Goal: Transaction & Acquisition: Download file/media

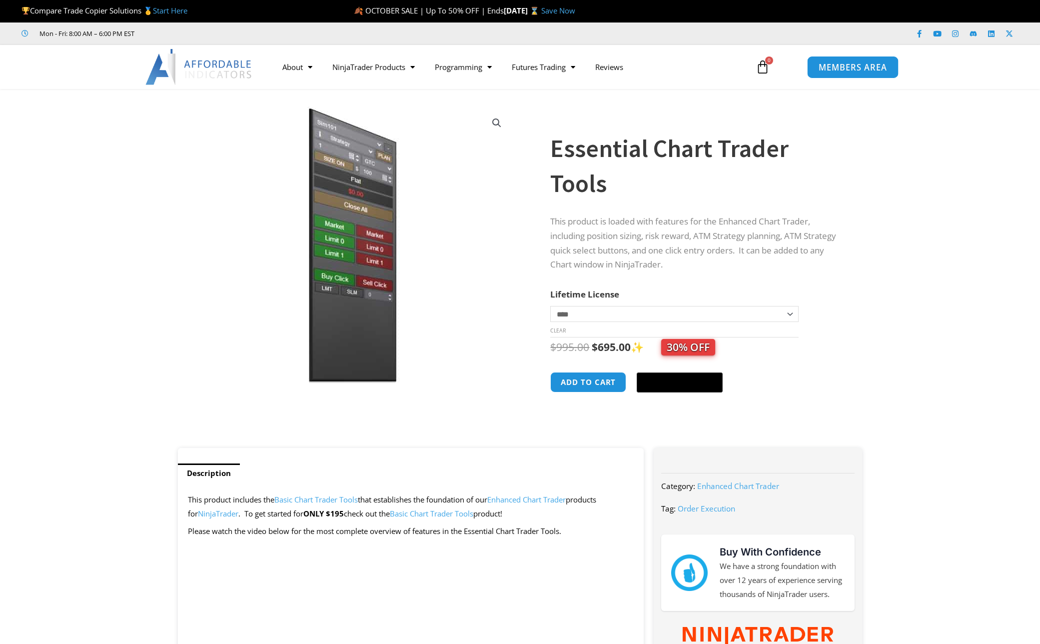
click at [873, 64] on span "MEMBERS AREA" at bounding box center [853, 67] width 68 height 8
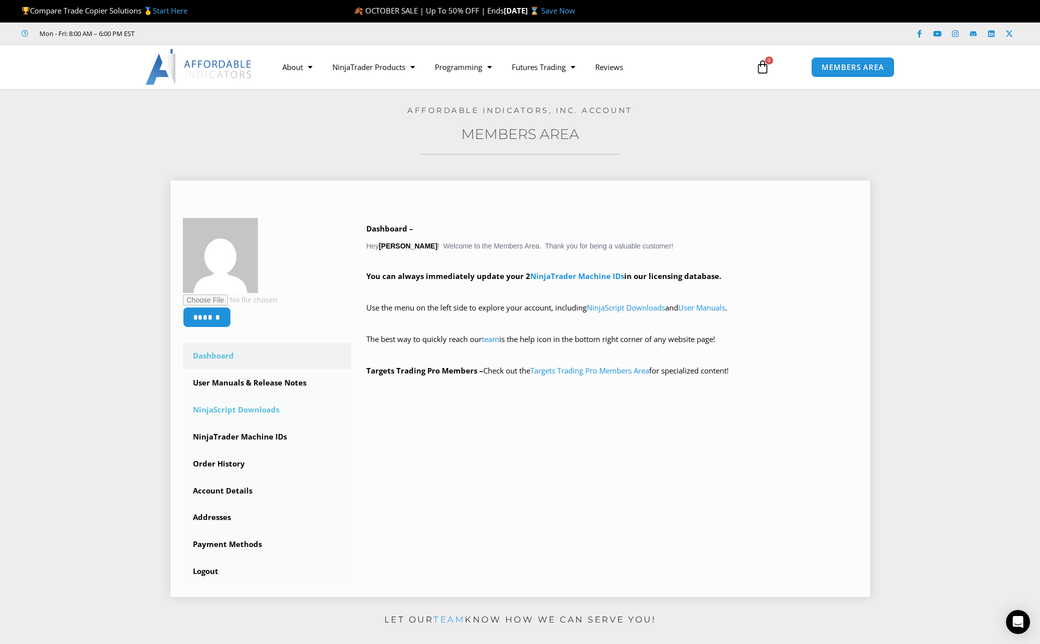
click at [233, 414] on link "NinjaScript Downloads" at bounding box center [267, 410] width 169 height 26
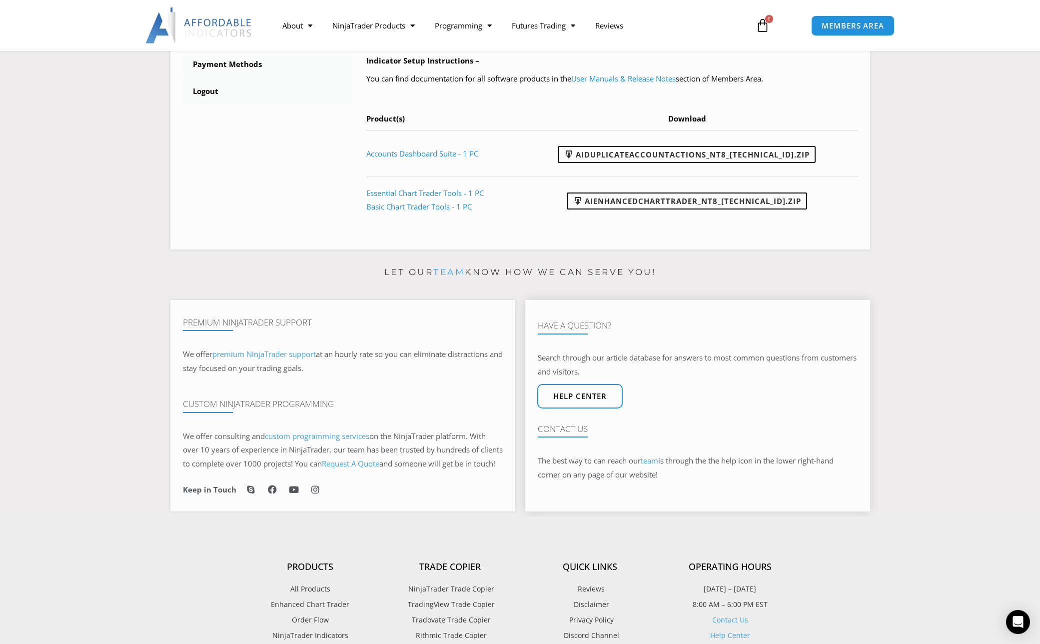
scroll to position [469, 0]
click at [660, 157] on link "AIDuplicateAccountActions_NT8_[TECHNICAL_ID].zip" at bounding box center [687, 155] width 258 height 17
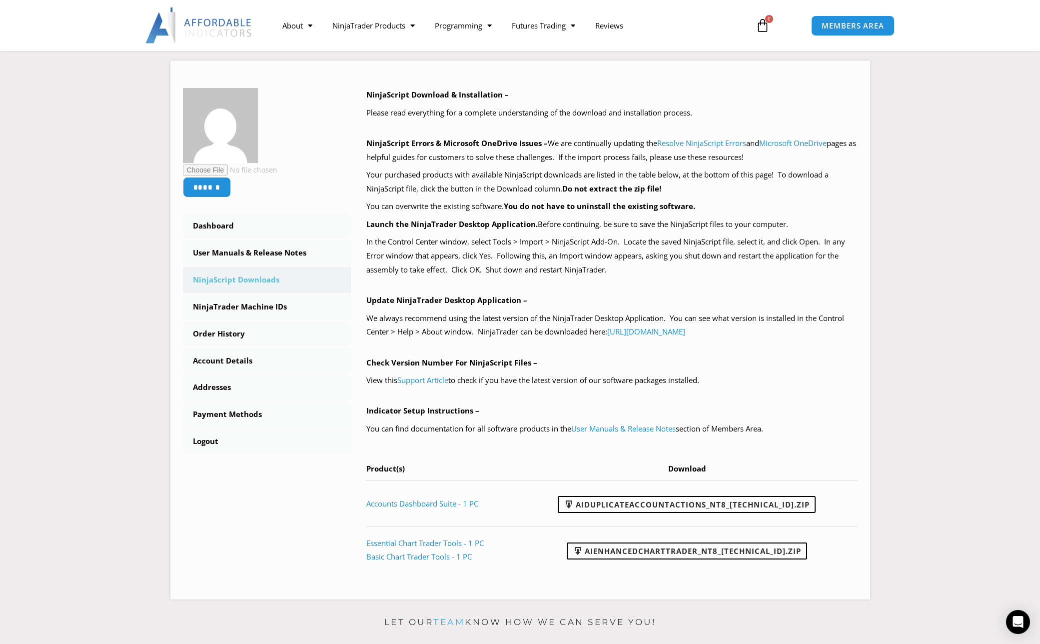
scroll to position [0, 0]
